Goal: Navigation & Orientation: Find specific page/section

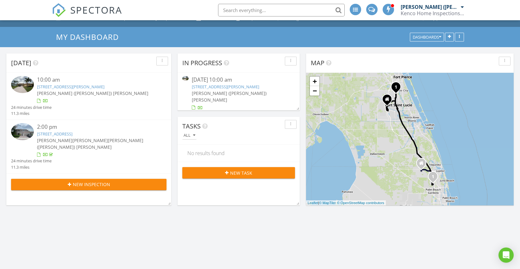
scroll to position [9, 0]
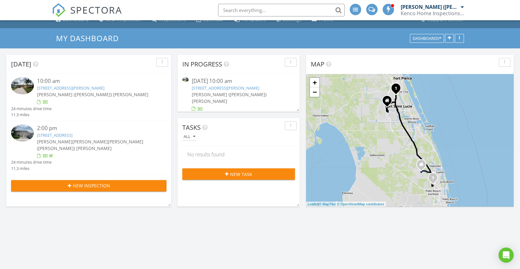
click at [73, 135] on link "[STREET_ADDRESS]" at bounding box center [54, 135] width 35 height 6
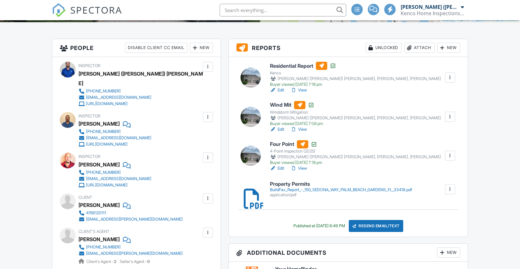
scroll to position [147, 0]
click at [304, 91] on link "View" at bounding box center [299, 90] width 16 height 6
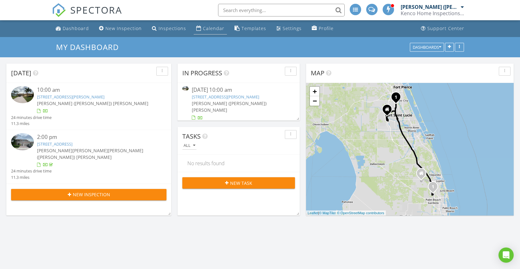
click at [211, 24] on link "Calendar" at bounding box center [210, 29] width 33 height 12
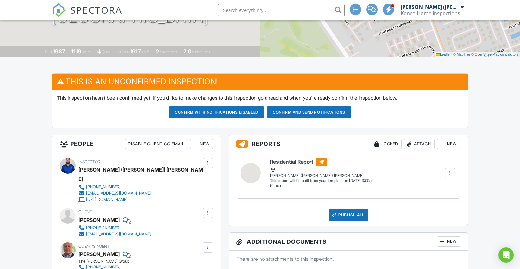
scroll to position [80, 0]
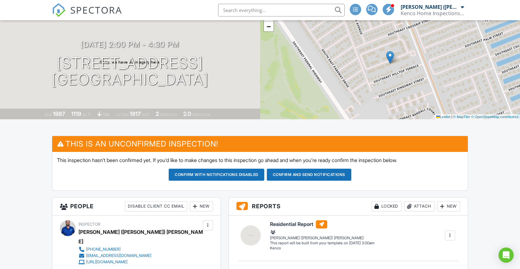
scroll to position [0, 0]
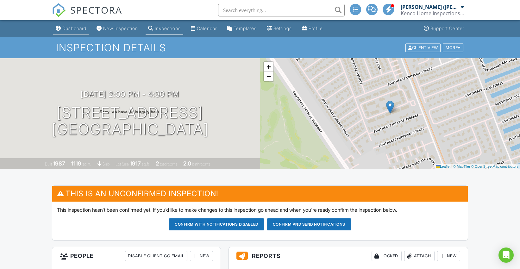
click at [81, 27] on div "Dashboard" at bounding box center [74, 28] width 24 height 5
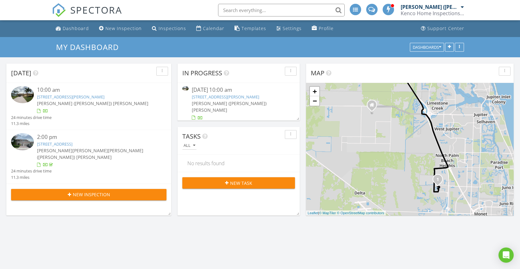
click at [203, 28] on div "Calendar" at bounding box center [214, 28] width 22 height 6
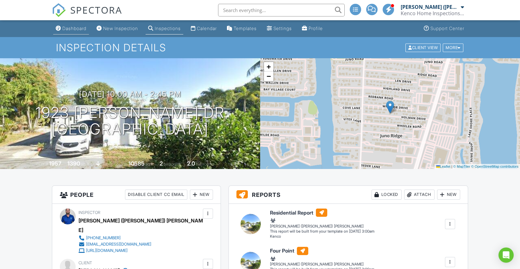
click at [85, 26] on div "Dashboard" at bounding box center [74, 28] width 24 height 5
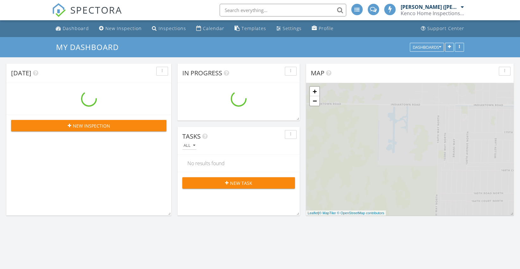
scroll to position [1205, 531]
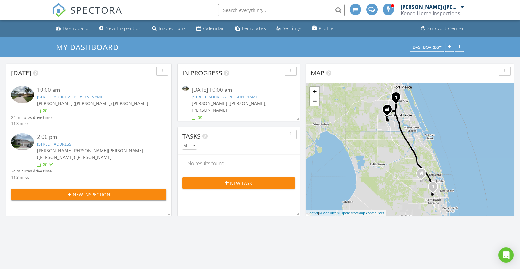
click at [386, 12] on div at bounding box center [388, 9] width 11 height 11
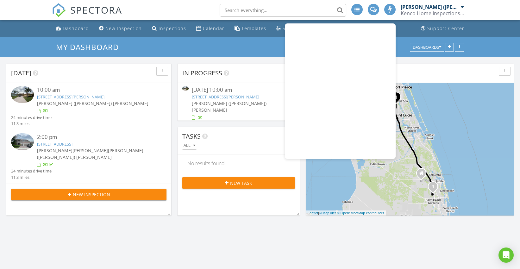
click at [391, 10] on span at bounding box center [390, 9] width 6 height 6
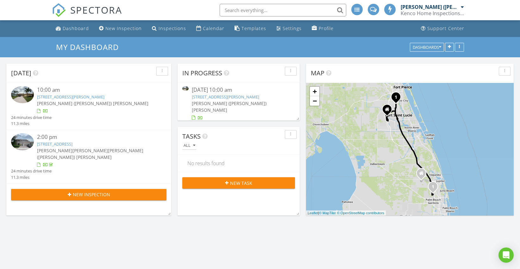
click at [386, 9] on div at bounding box center [389, 9] width 11 height 11
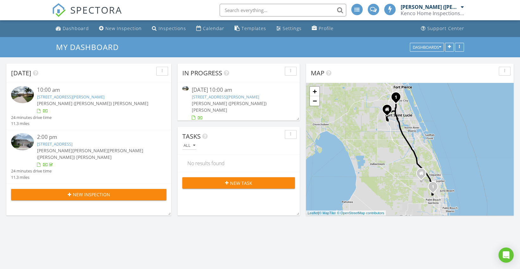
click at [81, 32] on link "Dashboard" at bounding box center [72, 29] width 38 height 12
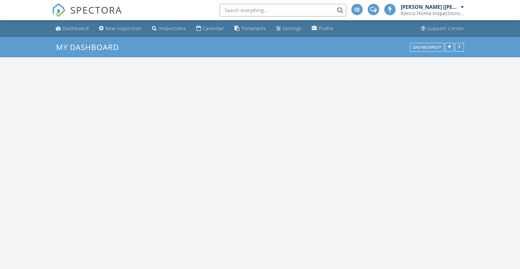
scroll to position [1205, 531]
